Goal: Task Accomplishment & Management: Complete application form

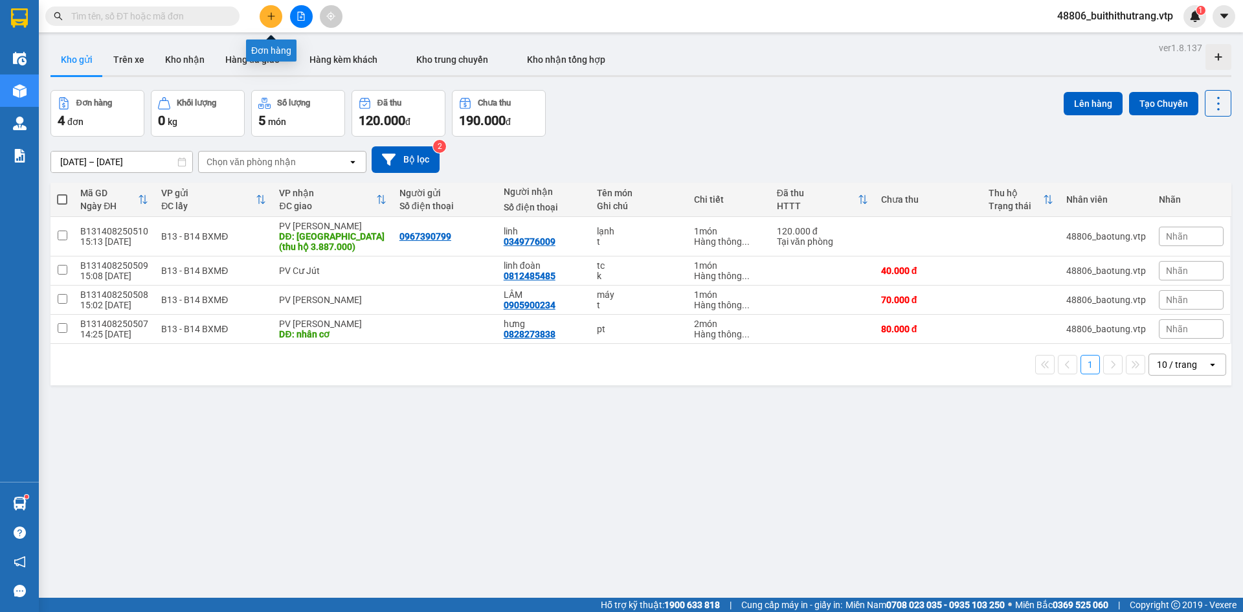
click at [271, 22] on button at bounding box center [271, 16] width 23 height 23
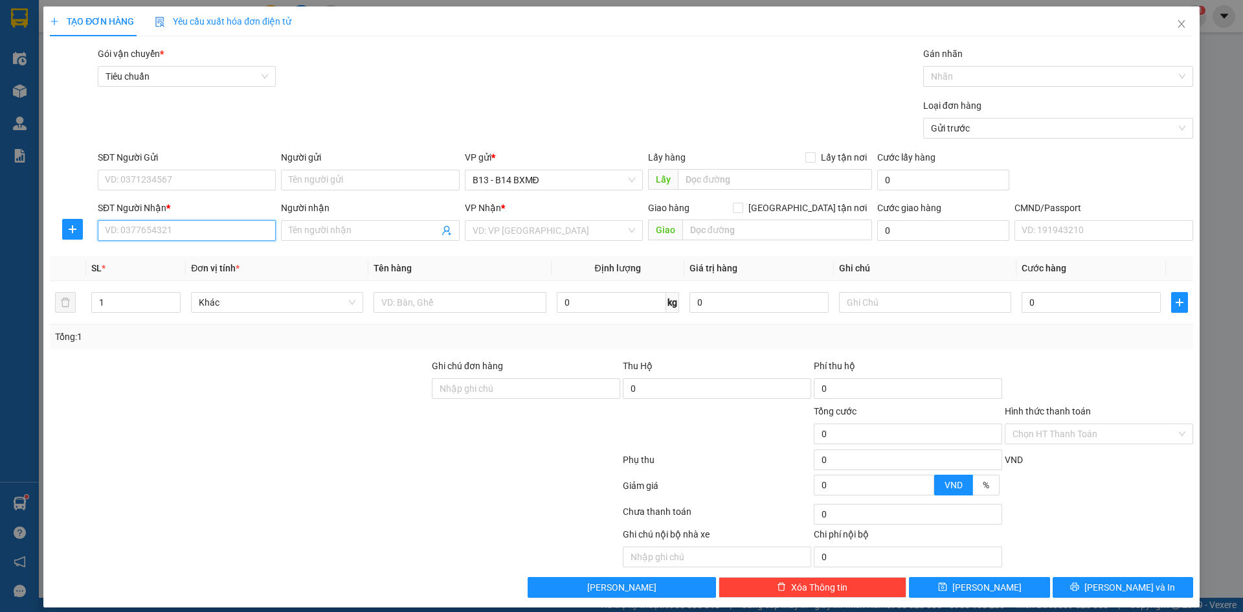
click at [191, 232] on input "SĐT Người Nhận *" at bounding box center [187, 230] width 178 height 21
type input "0966055248"
click at [172, 261] on div "0966055248 - đức an" at bounding box center [185, 256] width 161 height 14
type input "đức an"
type input "0966055248"
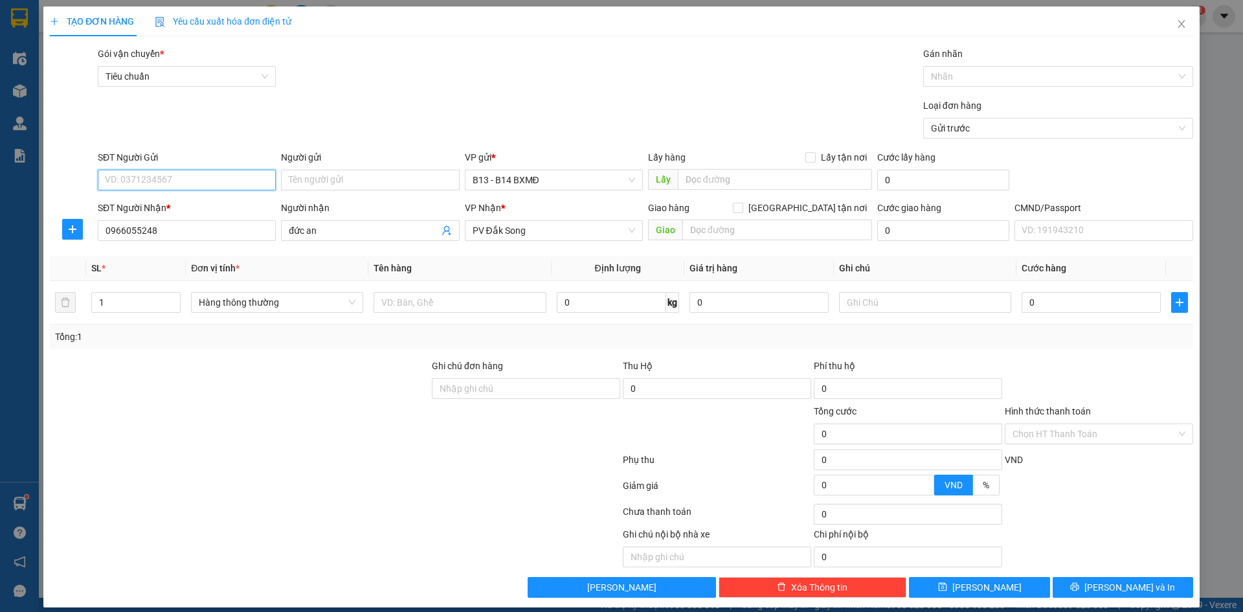
click at [218, 181] on input "SĐT Người Gửi" at bounding box center [187, 180] width 178 height 21
type input "0933360052"
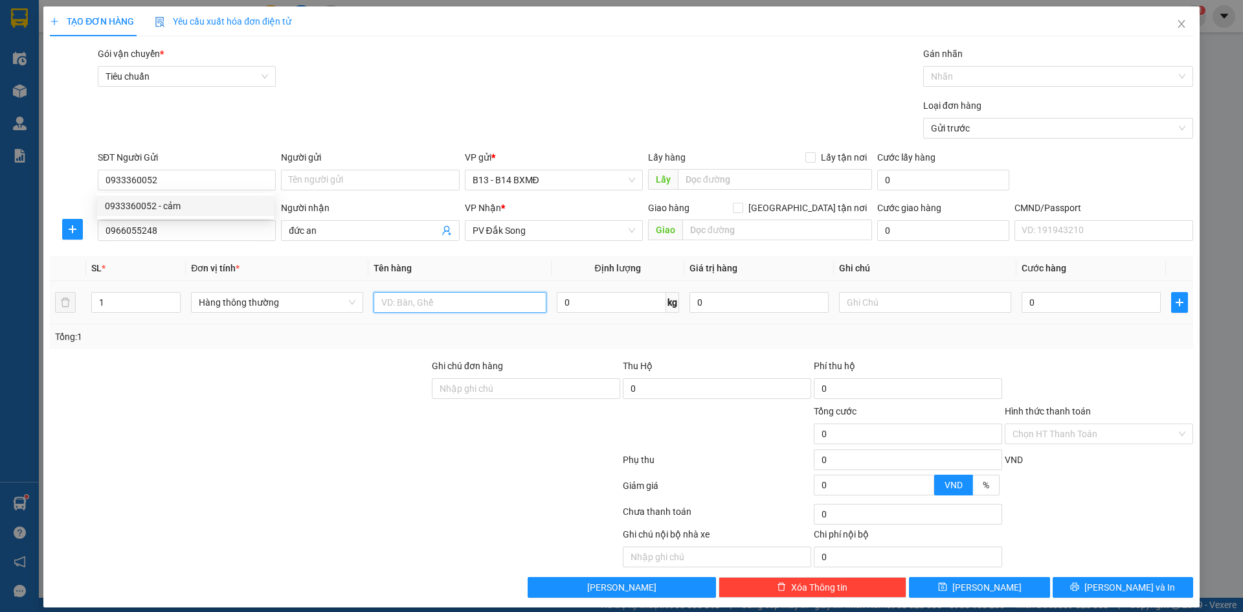
click at [460, 305] on input "text" at bounding box center [459, 302] width 172 height 21
type input "THÙNG"
type input "4"
type input "LK"
type input "4"
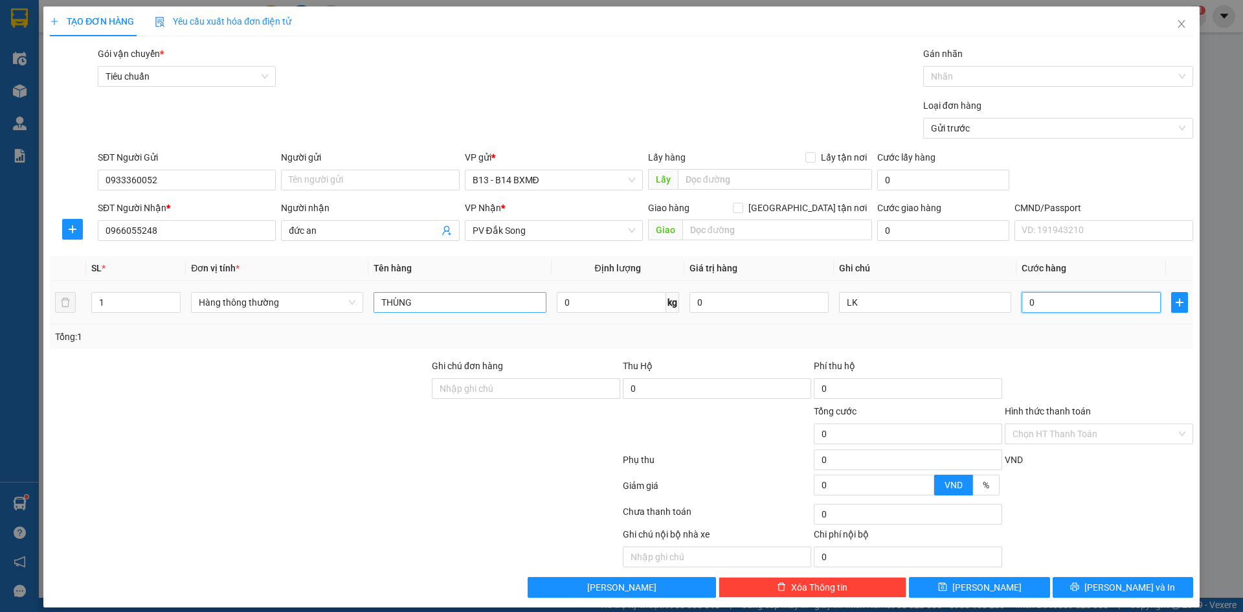
type input "4"
type input "40"
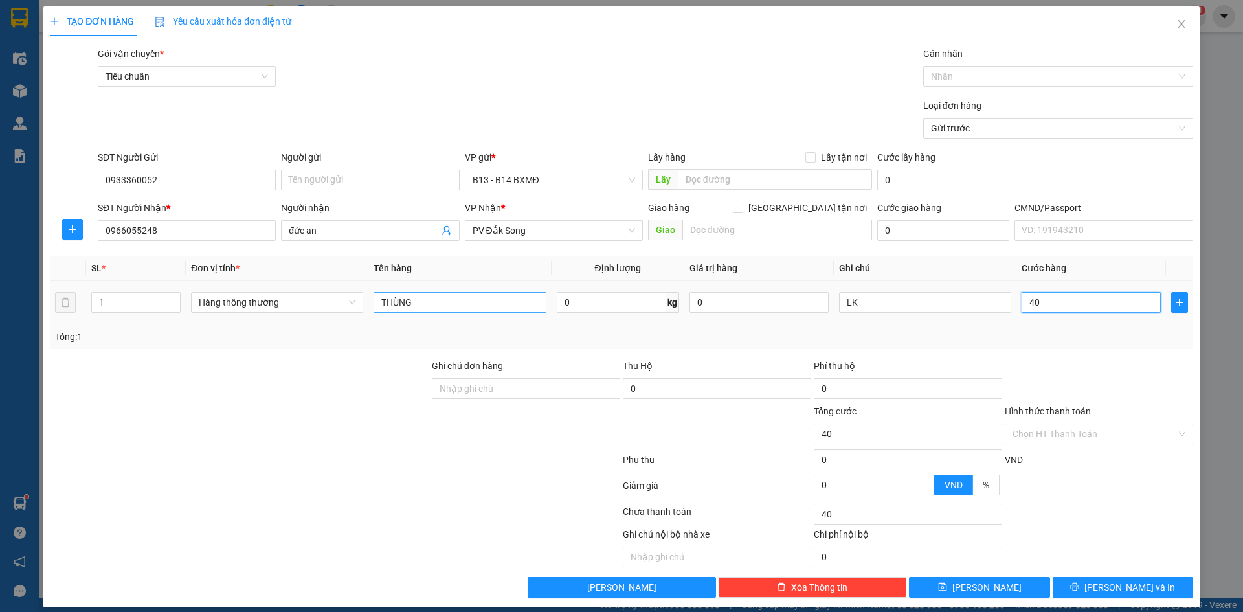
type input "400"
type input "4.000"
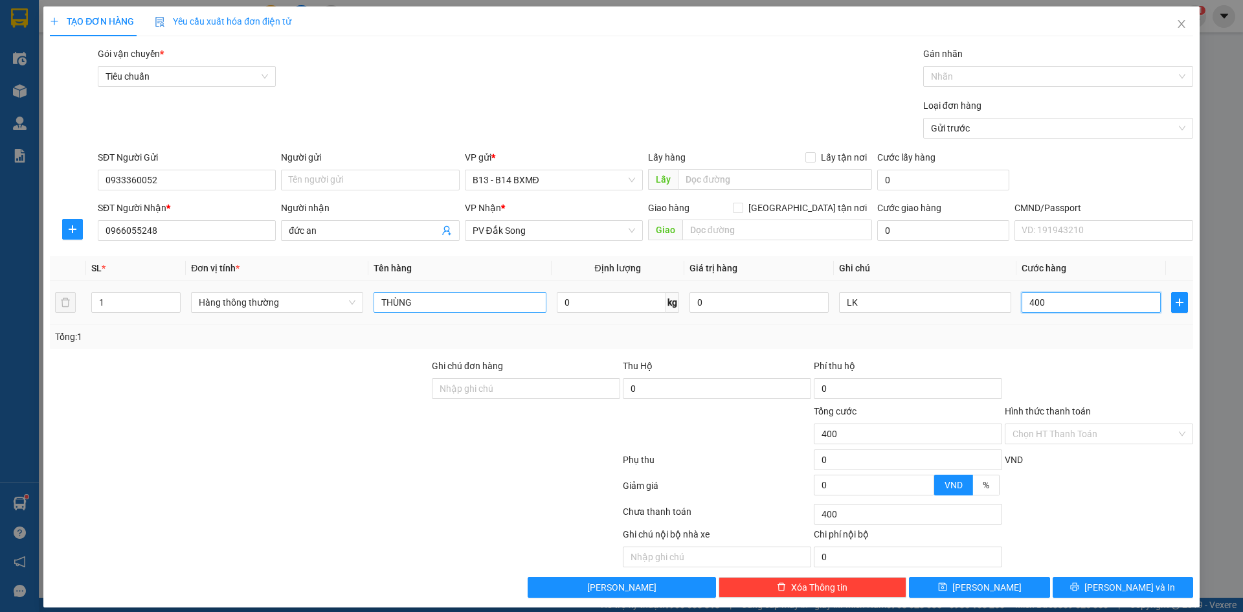
type input "4.000"
type input "40.000"
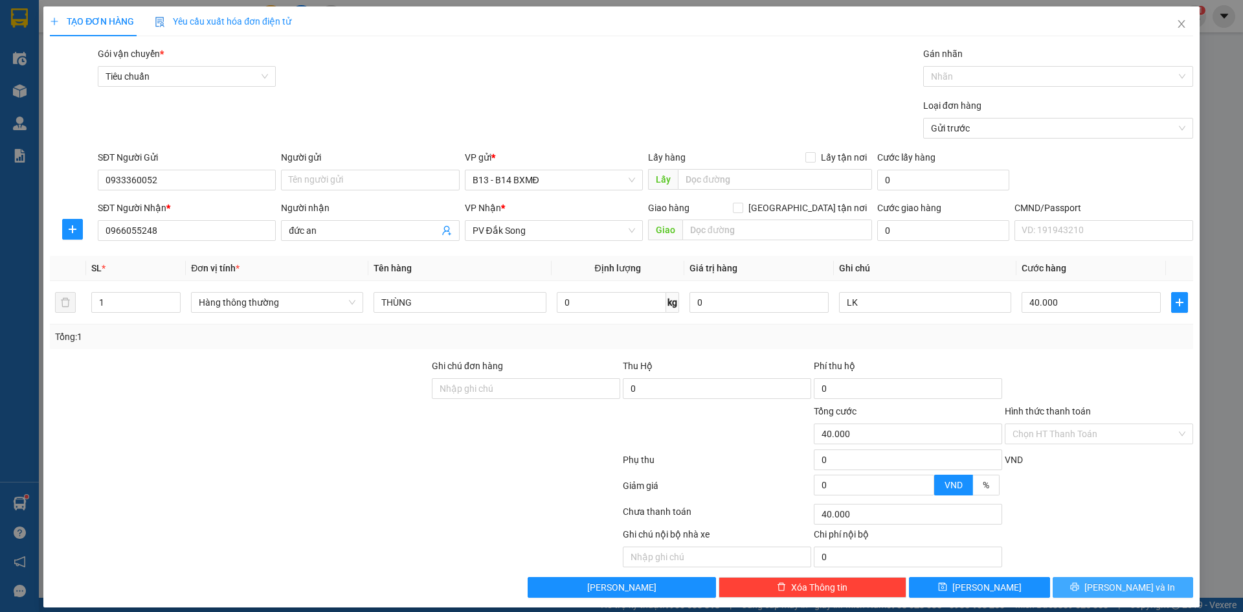
click at [1082, 589] on button "[PERSON_NAME] và In" at bounding box center [1122, 587] width 140 height 21
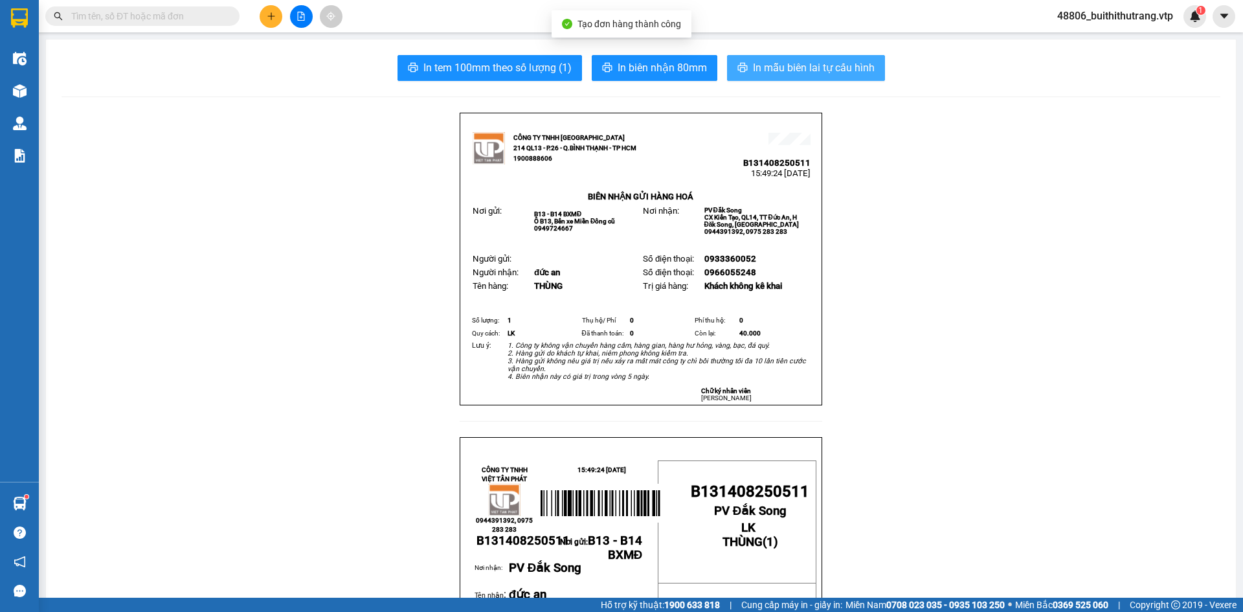
click at [836, 65] on span "In mẫu biên lai tự cấu hình" at bounding box center [814, 68] width 122 height 16
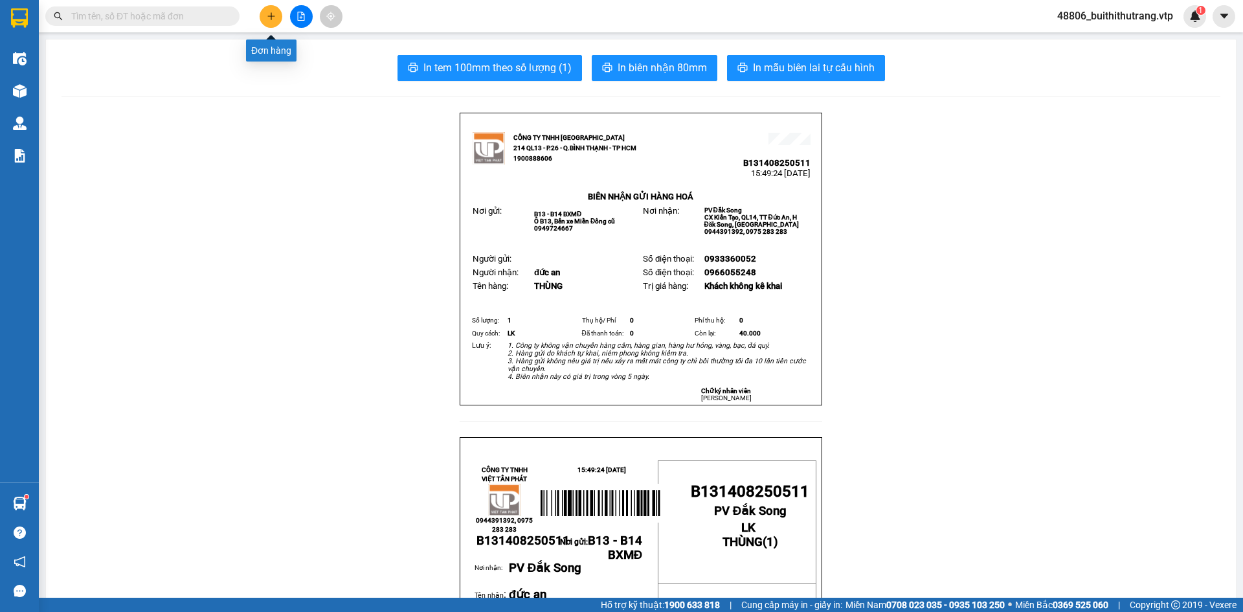
click at [277, 11] on button at bounding box center [271, 16] width 23 height 23
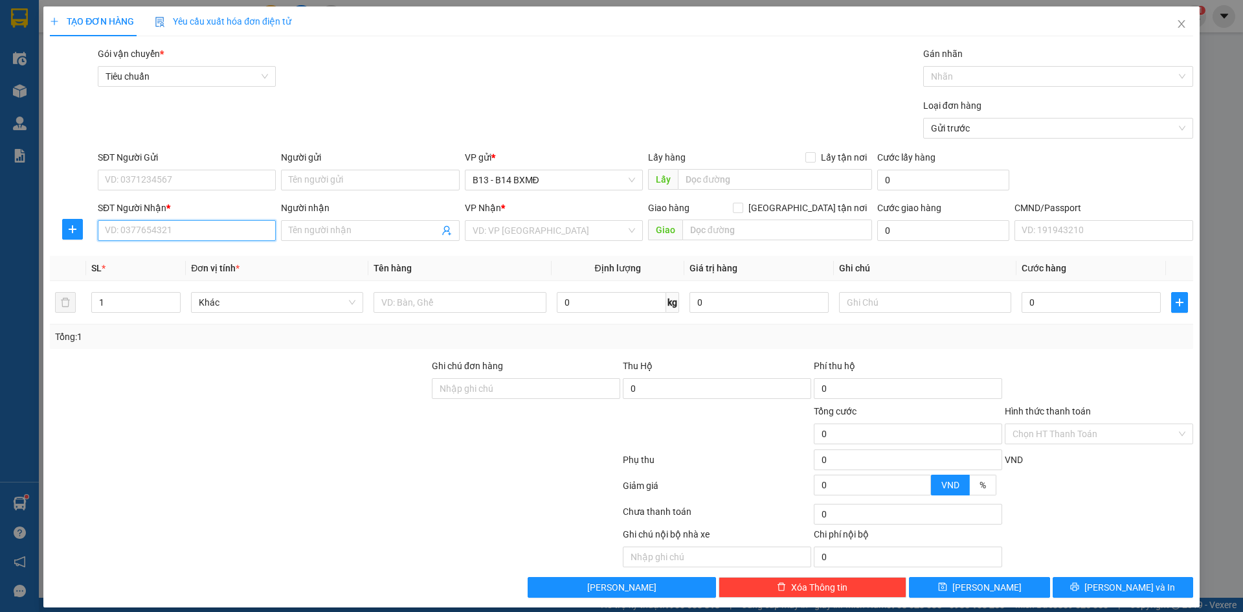
click at [223, 233] on input "SĐT Người Nhận *" at bounding box center [187, 230] width 178 height 21
type input "0943949339"
click at [193, 262] on div "0943949339 - tùng" at bounding box center [185, 256] width 161 height 14
type input "tùng"
type input "0943949339"
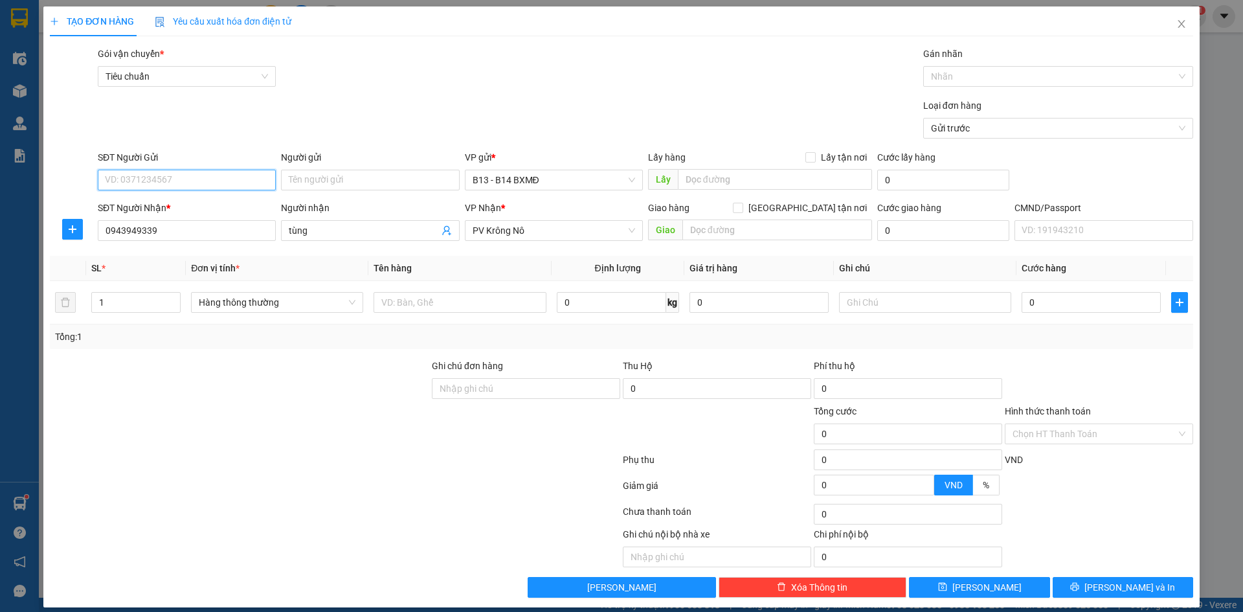
click at [210, 186] on input "SĐT Người Gửi" at bounding box center [187, 180] width 178 height 21
type input "0938689309"
click at [494, 302] on input "text" at bounding box center [459, 302] width 172 height 21
type input "T"
type input "HỘP"
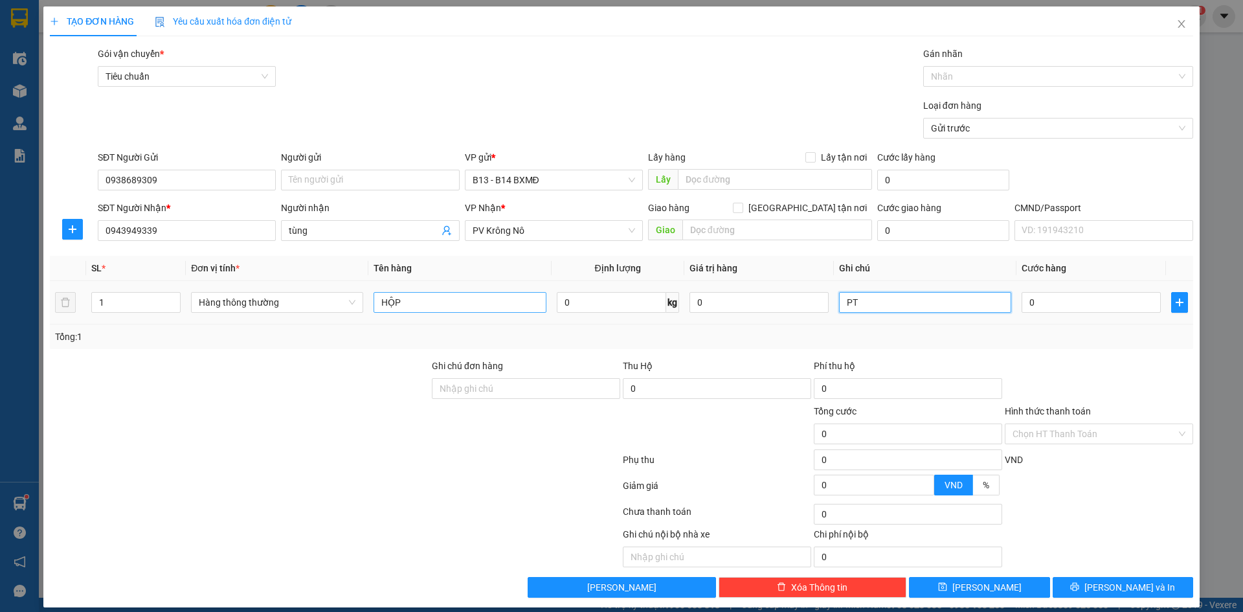
type input "PT"
type input "4"
type input "40"
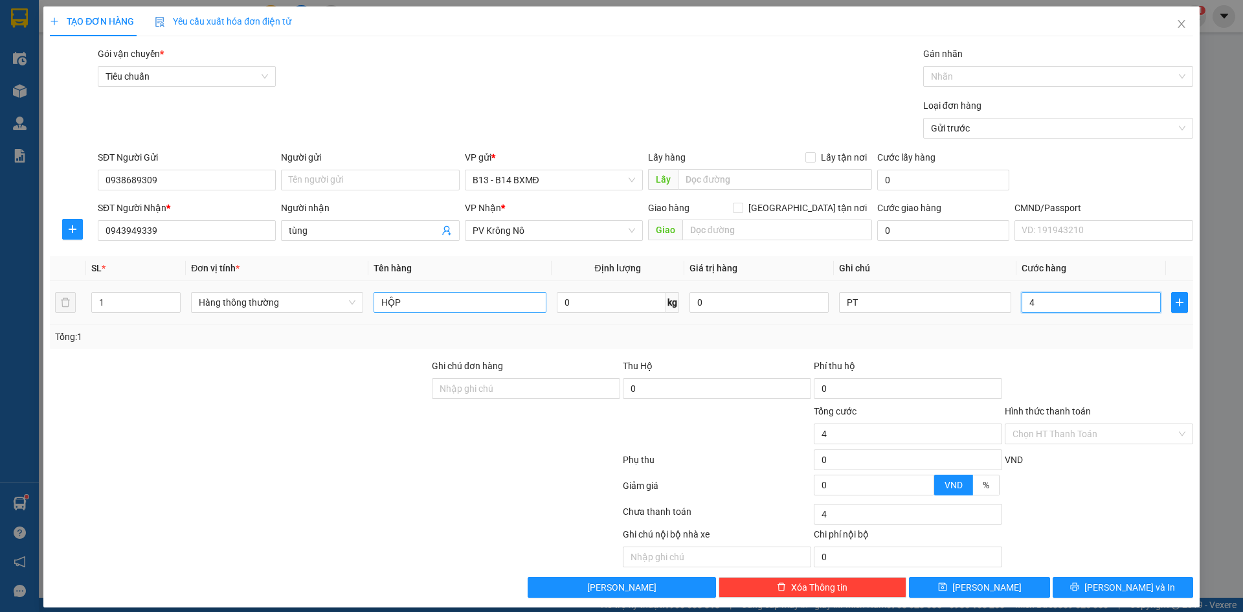
type input "40"
type input "400"
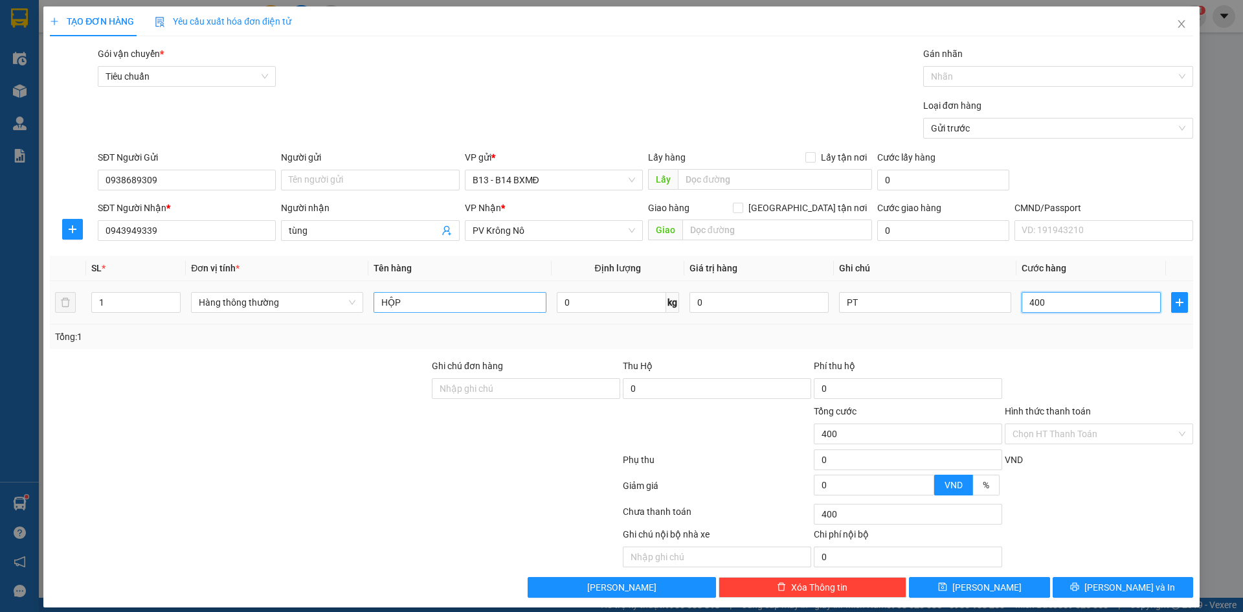
type input "4.000"
type input "40.000"
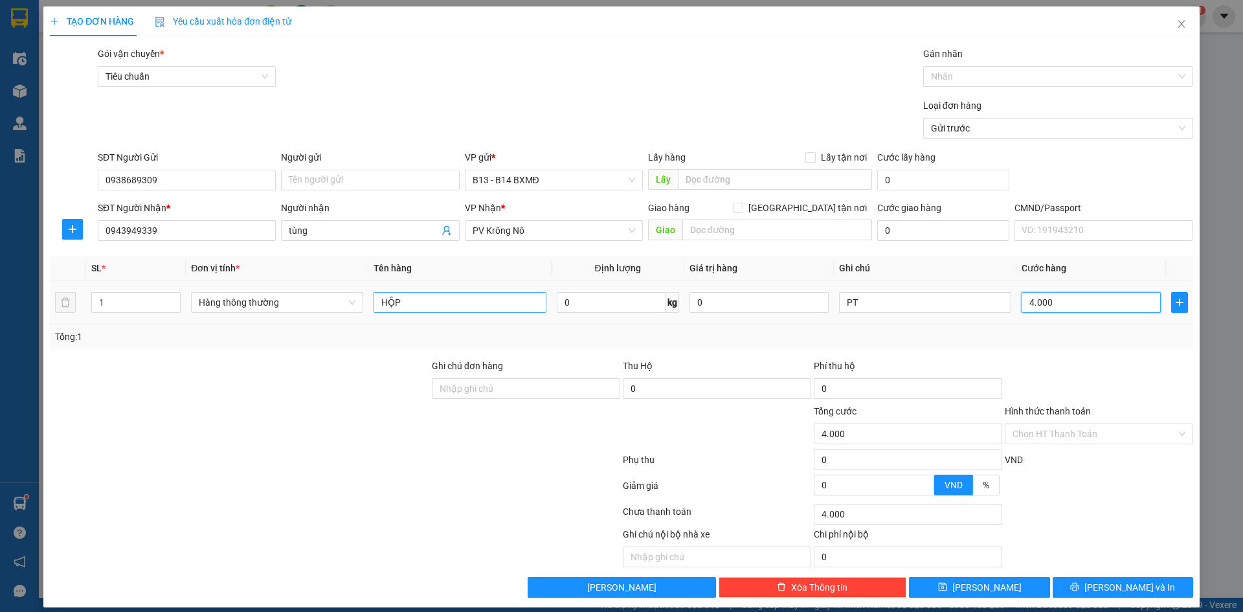
type input "40.000"
click at [1082, 586] on button "[PERSON_NAME] và In" at bounding box center [1122, 587] width 140 height 21
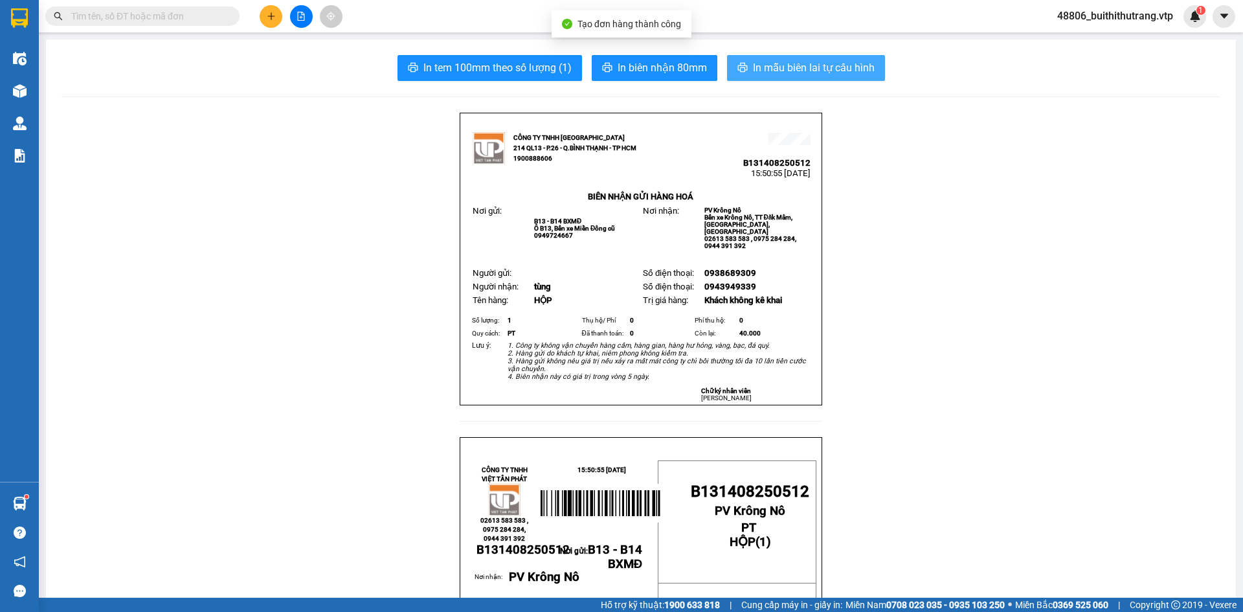
click at [824, 71] on span "In mẫu biên lai tự cấu hình" at bounding box center [814, 68] width 122 height 16
